Goal: Task Accomplishment & Management: Use online tool/utility

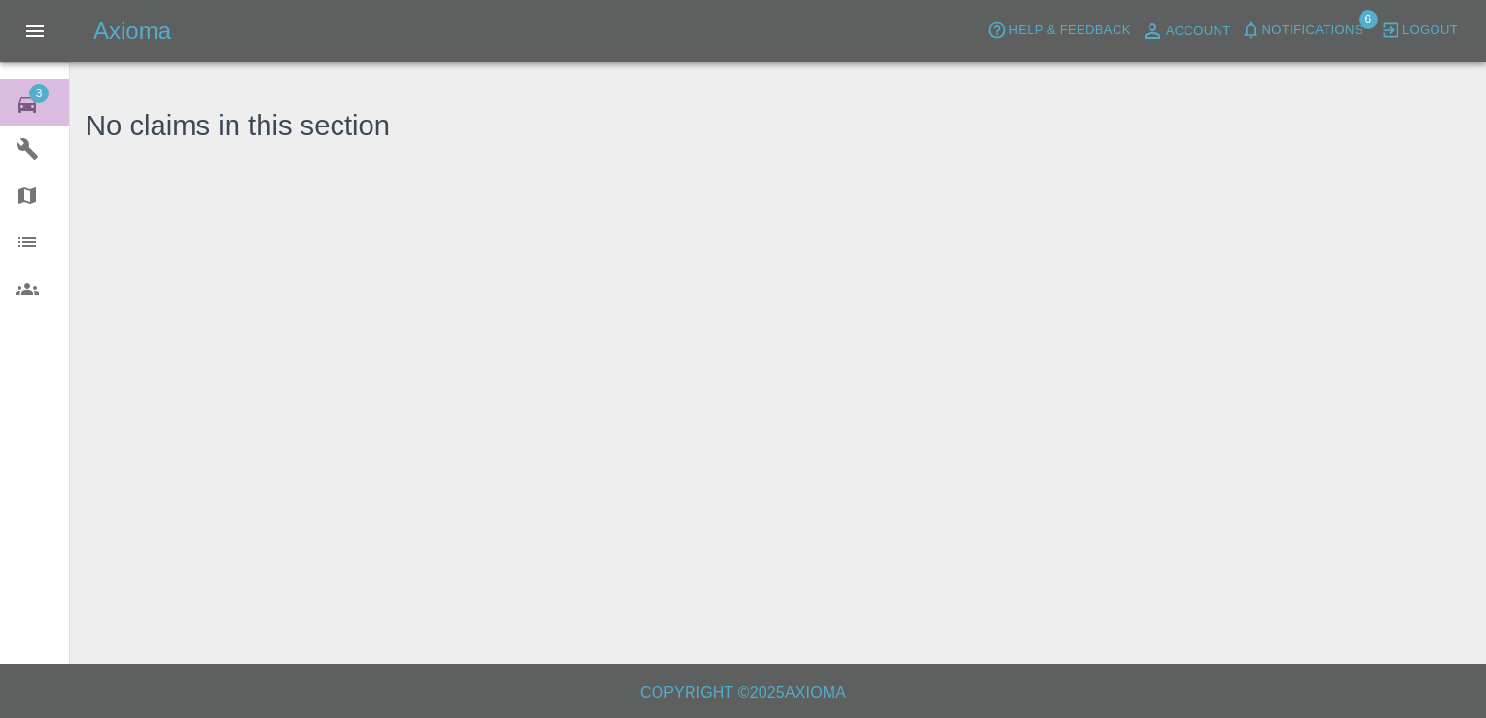
click at [37, 92] on span "3" at bounding box center [38, 93] width 19 height 19
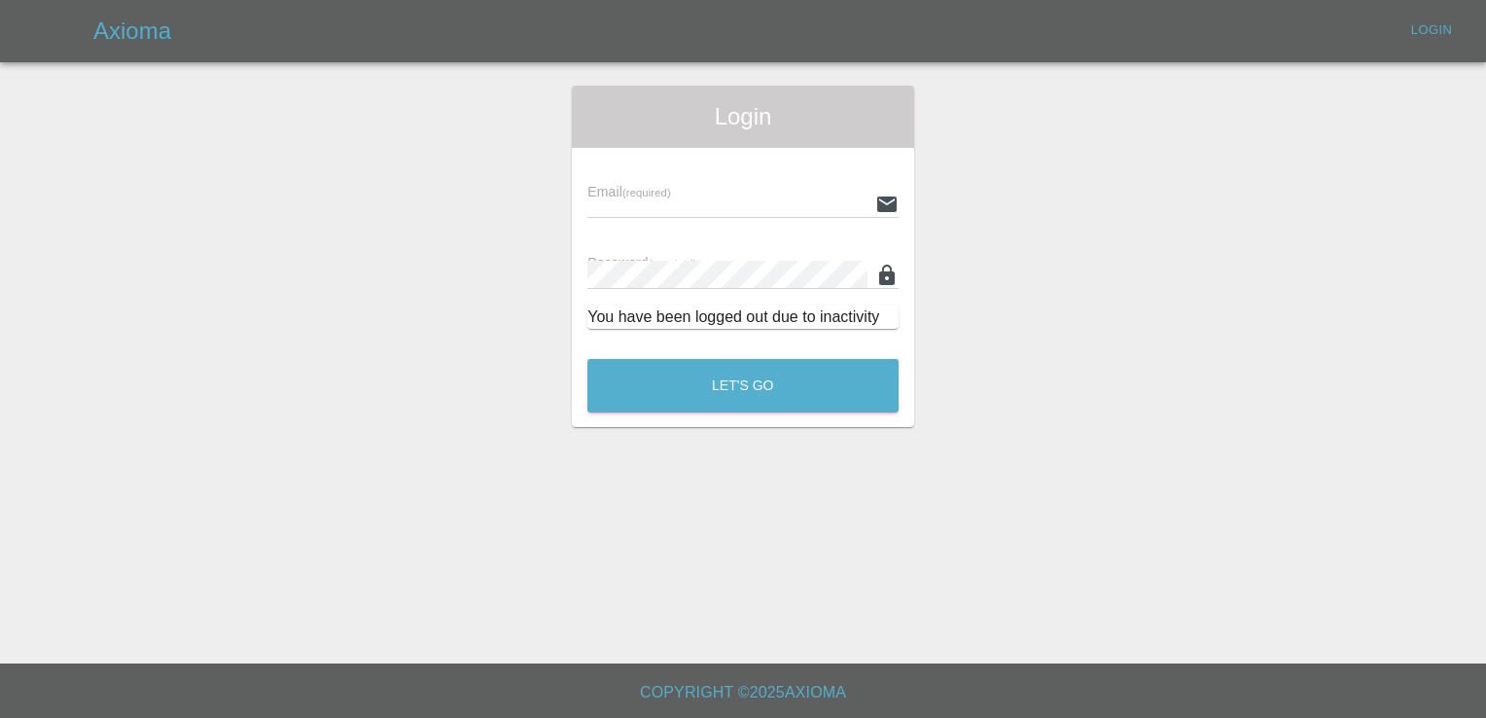
type input "[EMAIL_ADDRESS][DOMAIN_NAME]"
click at [722, 391] on button "Let's Go" at bounding box center [743, 386] width 311 height 54
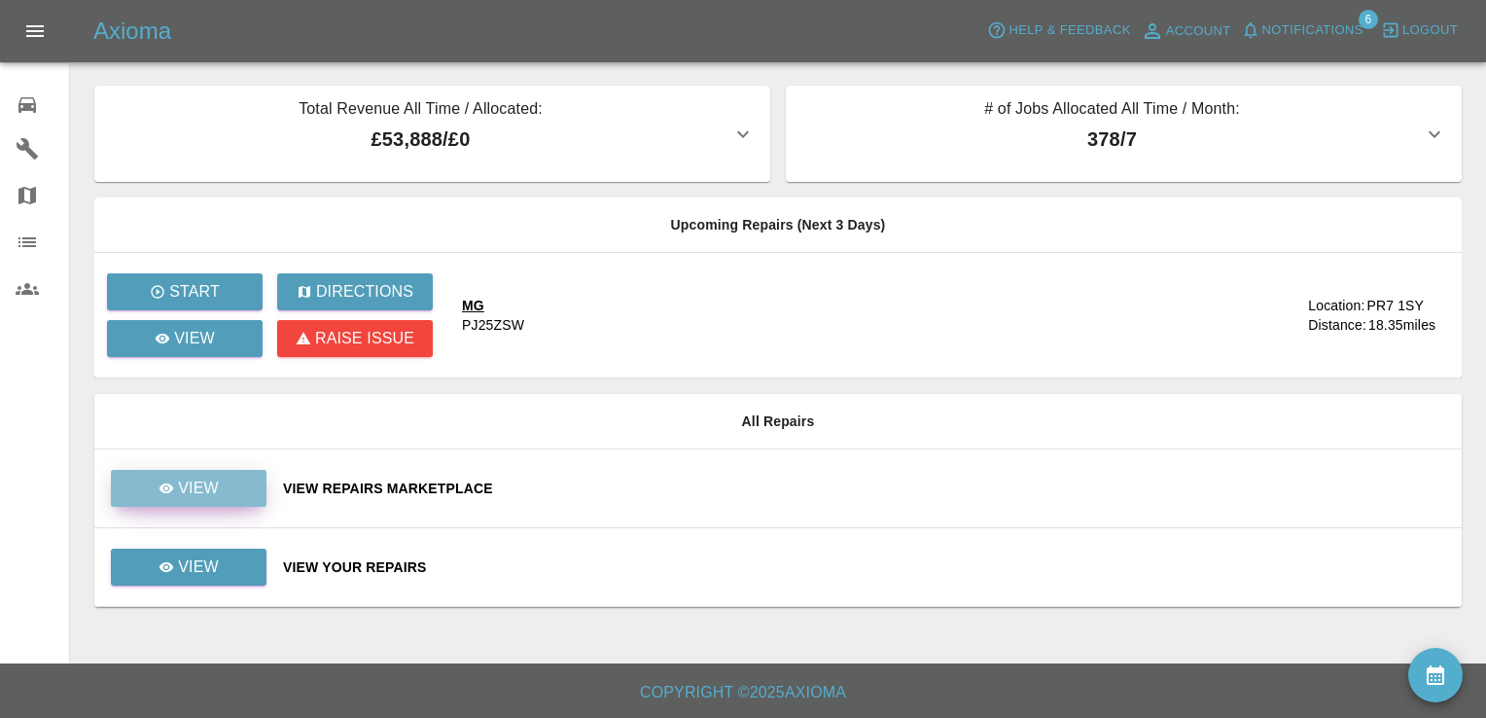
click at [185, 477] on p "View" at bounding box center [198, 488] width 41 height 23
